Goal: Communication & Community: Share content

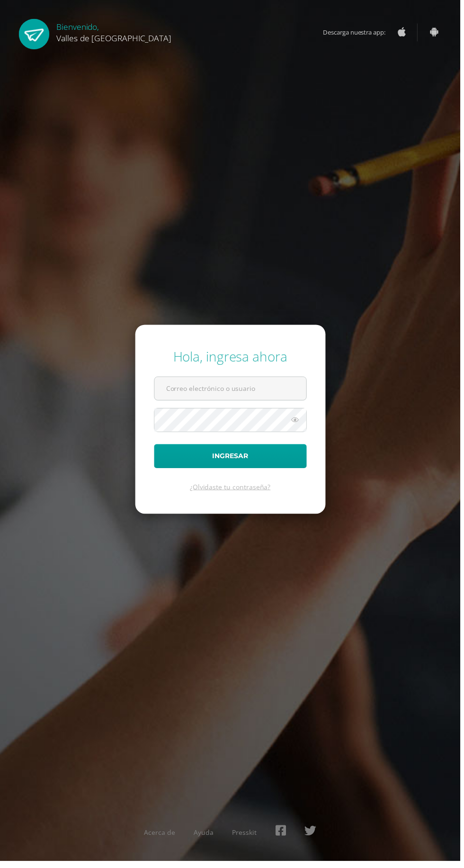
click at [274, 403] on input "text" at bounding box center [232, 391] width 153 height 23
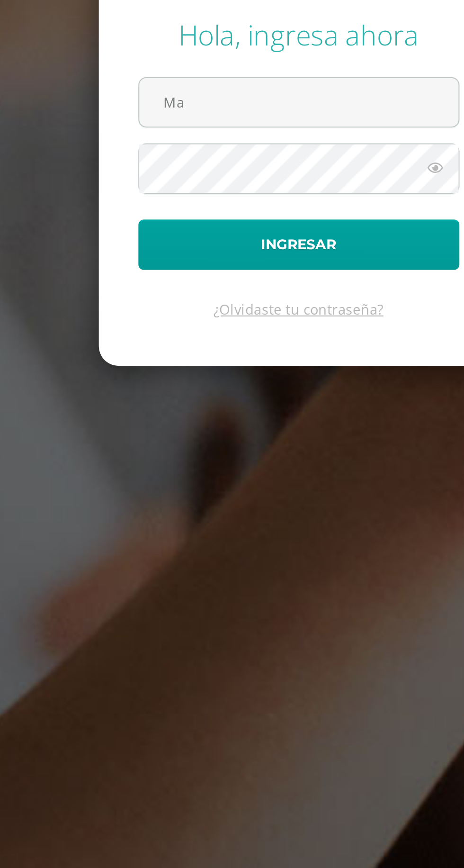
type input "[EMAIL_ADDRESS][DOMAIN_NAME]"
click at [155, 448] on button "Ingresar" at bounding box center [232, 460] width 154 height 24
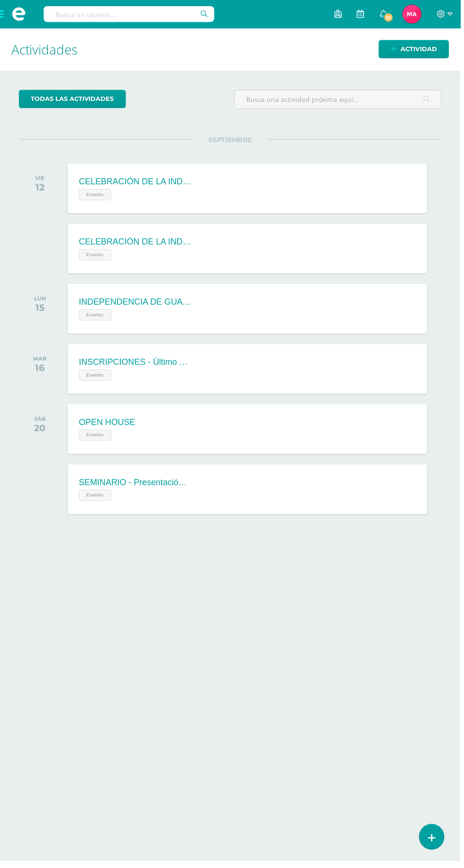
click at [344, 16] on icon at bounding box center [341, 13] width 8 height 9
click at [212, 86] on div "todas las Actividades No tienes actividades Échale un vistazo a los demás perío…" at bounding box center [232, 325] width 464 height 506
click at [425, 47] on span "Actividad" at bounding box center [422, 50] width 36 height 18
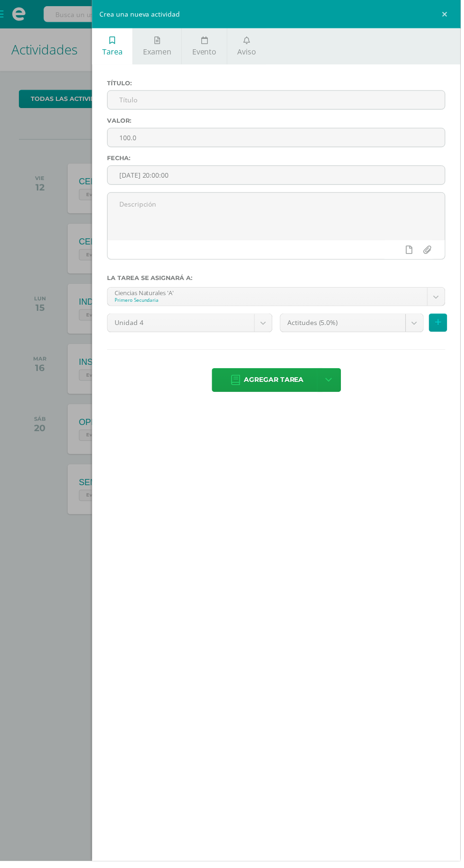
click at [248, 40] on icon at bounding box center [248, 41] width 7 height 8
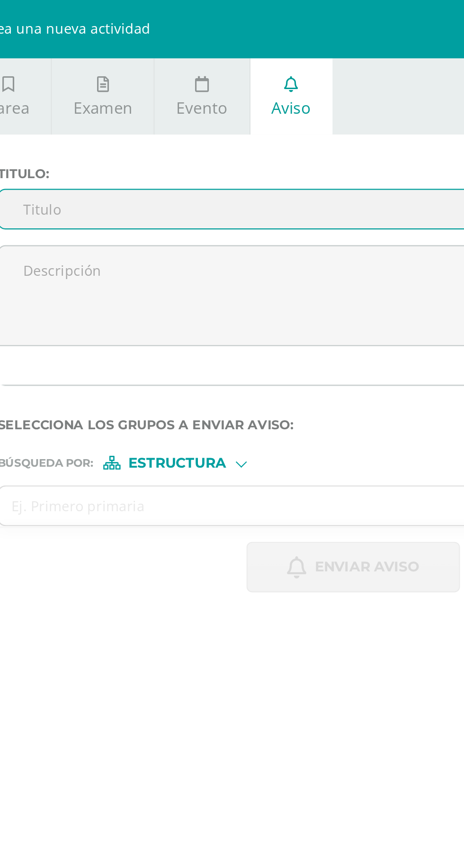
type input "h"
type input "HORARIO [PERSON_NAME]"
click at [137, 147] on textarea at bounding box center [278, 141] width 340 height 47
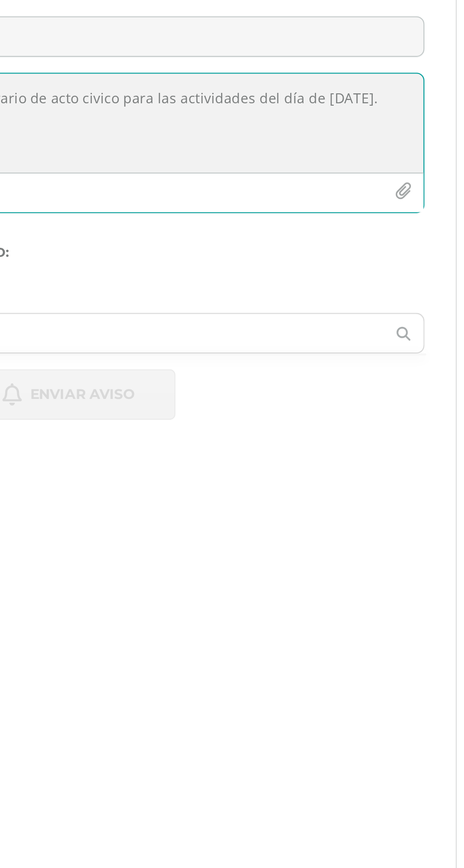
type textarea "Estimados alumnos les comparto el horario de acto civico para las actividades d…"
click at [443, 171] on icon "button" at bounding box center [439, 175] width 8 height 8
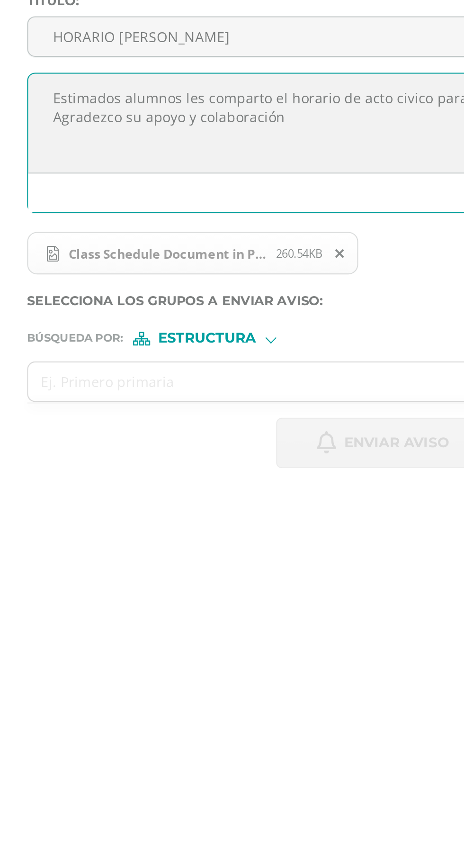
click at [176, 207] on span "Class Schedule Document in Pink Blue Simple Style_20250911_112330_0000.png" at bounding box center [175, 205] width 104 height 8
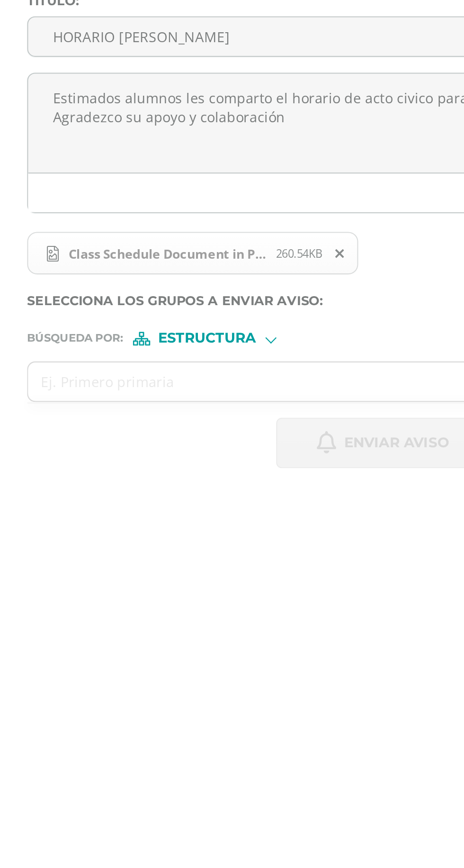
click at [183, 206] on span "Class Schedule Document in Pink Blue Simple Style_20250911_112330_0000.png" at bounding box center [175, 205] width 104 height 8
click at [259, 203] on icon at bounding box center [258, 204] width 4 height 7
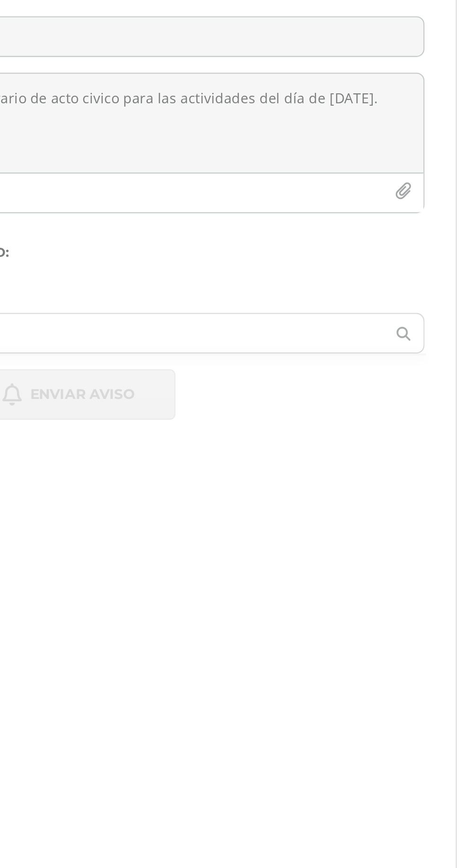
click at [438, 177] on button "button" at bounding box center [439, 175] width 18 height 18
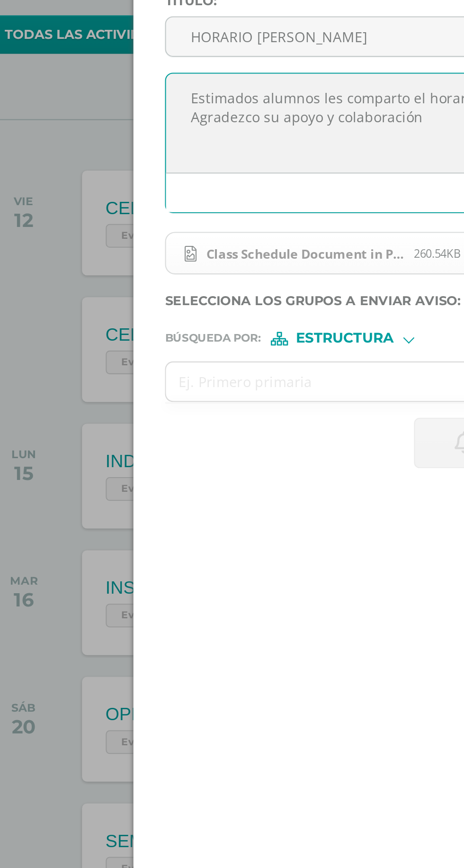
click at [127, 262] on input "text" at bounding box center [268, 266] width 321 height 18
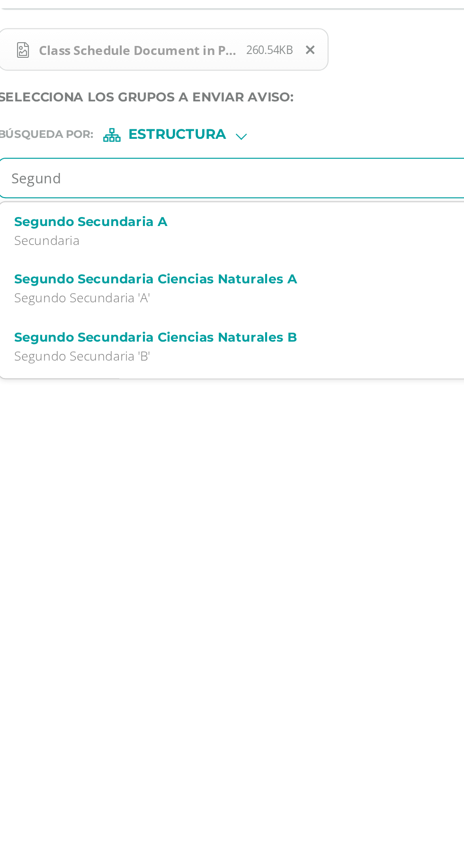
type input "Segundo"
click at [132, 290] on div "Segundo Secundaria A Secundaria" at bounding box center [271, 291] width 311 height 17
